Goal: Task Accomplishment & Management: Use online tool/utility

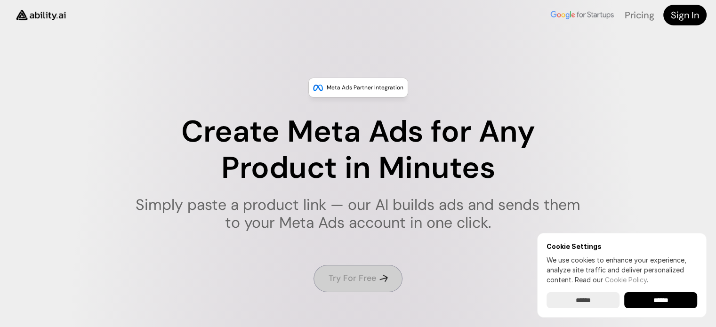
click at [364, 274] on h4 "Try For Free" at bounding box center [353, 279] width 48 height 12
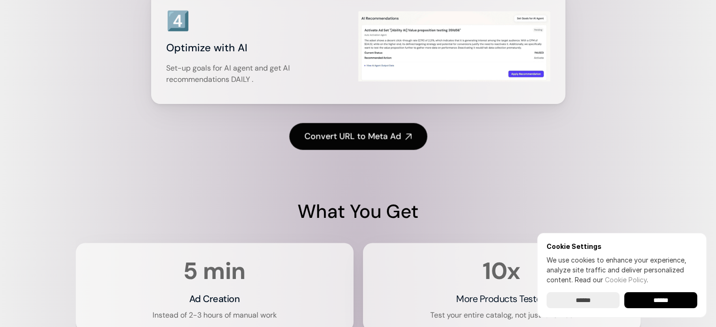
scroll to position [1742, 0]
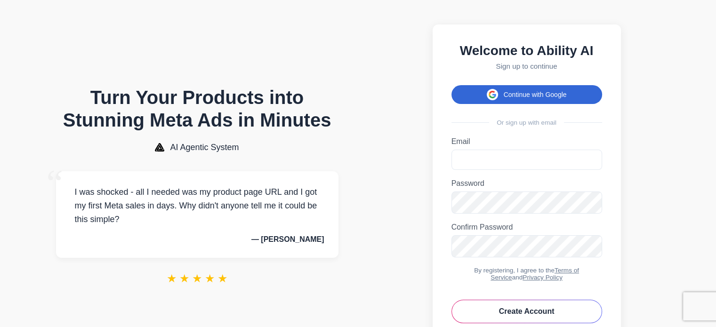
click at [525, 97] on button "Continue with Google" at bounding box center [527, 94] width 151 height 19
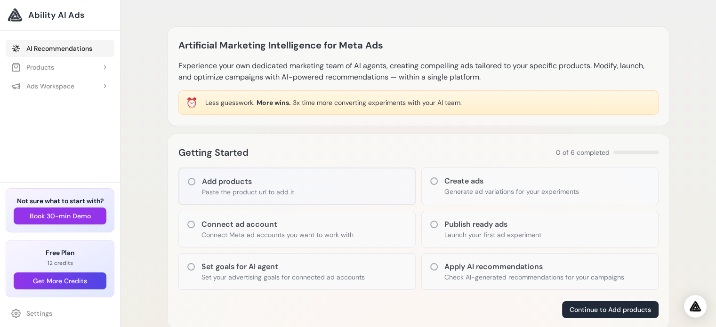
click at [54, 48] on link "AI Recommendations" at bounding box center [60, 48] width 109 height 17
click at [53, 66] on div "Products" at bounding box center [32, 67] width 43 height 9
click at [108, 65] on icon at bounding box center [105, 68] width 8 height 8
click at [106, 66] on icon at bounding box center [105, 68] width 8 height 8
click at [67, 49] on link "AI Recommendations" at bounding box center [60, 48] width 109 height 17
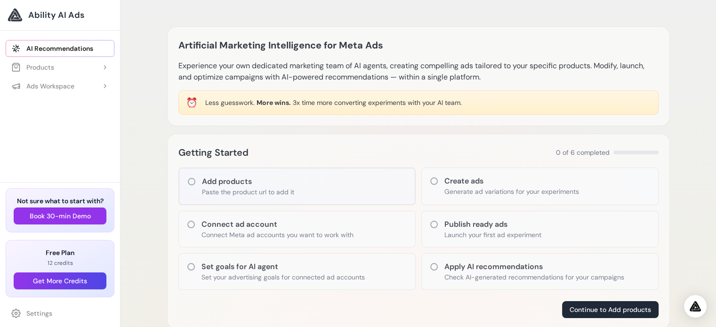
click at [83, 131] on div "AI Recommendations Products Add Product" at bounding box center [60, 108] width 120 height 148
click at [41, 65] on div "Products" at bounding box center [32, 67] width 43 height 9
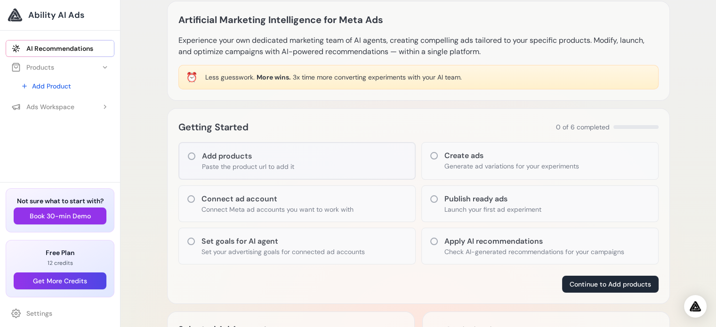
scroll to position [47, 0]
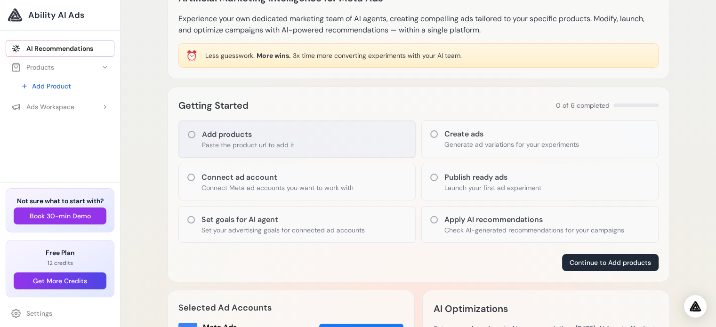
click at [291, 137] on h3 "Add products" at bounding box center [248, 134] width 92 height 11
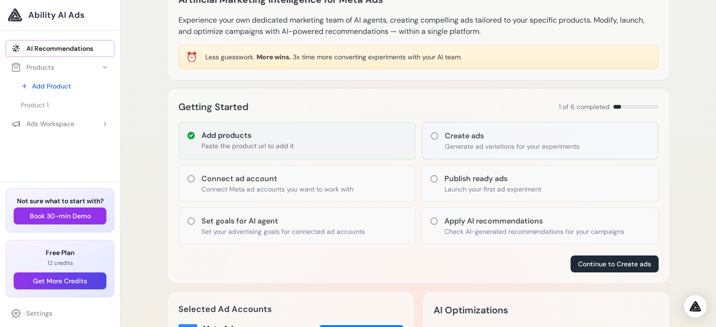
click at [189, 137] on icon at bounding box center [191, 136] width 8 height 8
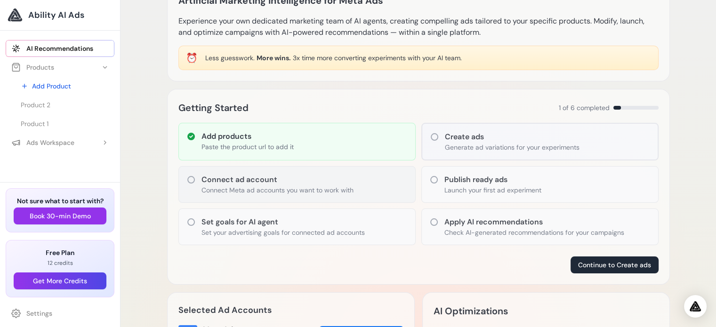
click at [190, 179] on icon at bounding box center [190, 179] width 9 height 9
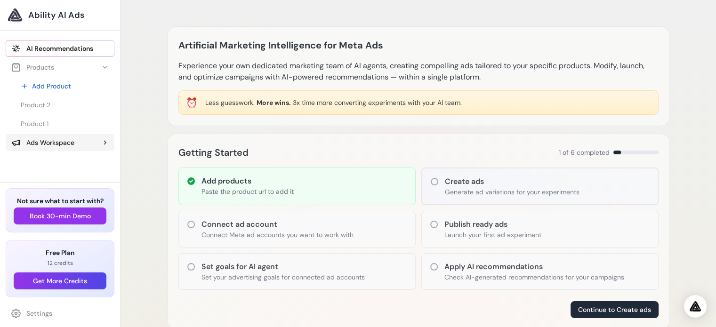
click at [63, 143] on div "Ads Workspace" at bounding box center [42, 142] width 63 height 9
click at [54, 88] on link "Add Product" at bounding box center [64, 86] width 99 height 17
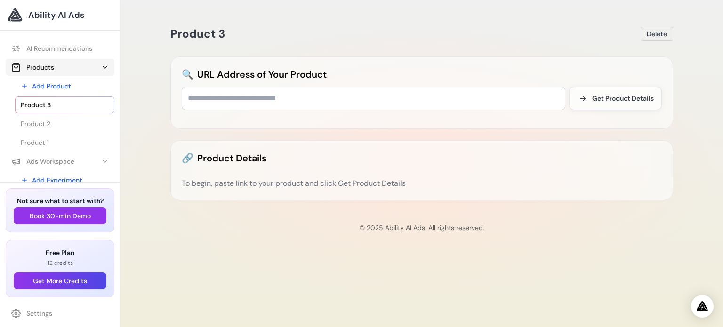
click at [43, 66] on div "Products" at bounding box center [32, 67] width 43 height 9
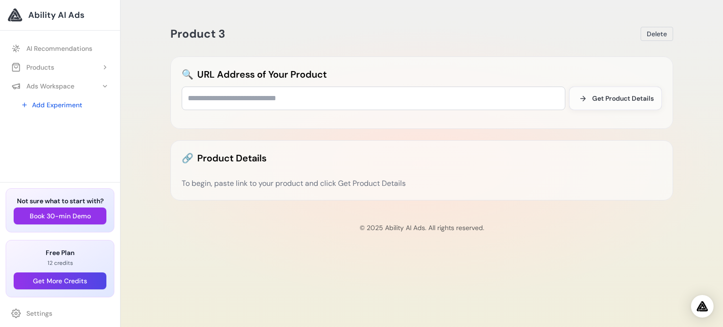
click at [60, 13] on span "Ability AI Ads" at bounding box center [56, 14] width 56 height 13
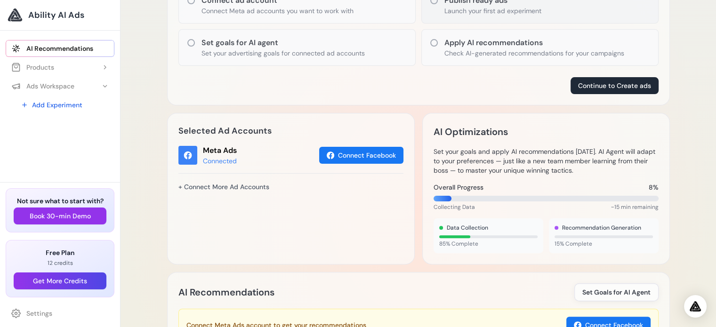
scroll to position [235, 0]
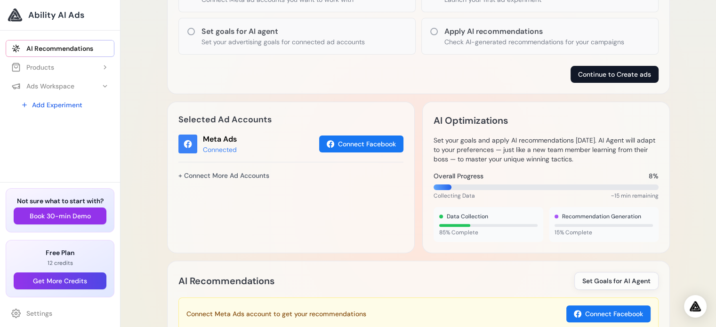
click at [610, 74] on button "Continue to Create ads" at bounding box center [615, 74] width 88 height 17
